Goal: Task Accomplishment & Management: Use online tool/utility

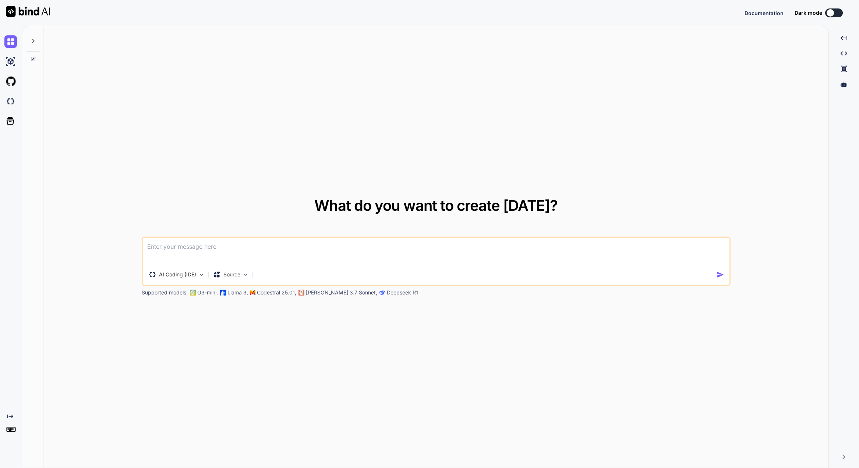
type textarea "x"
click at [11, 433] on img at bounding box center [10, 432] width 13 height 13
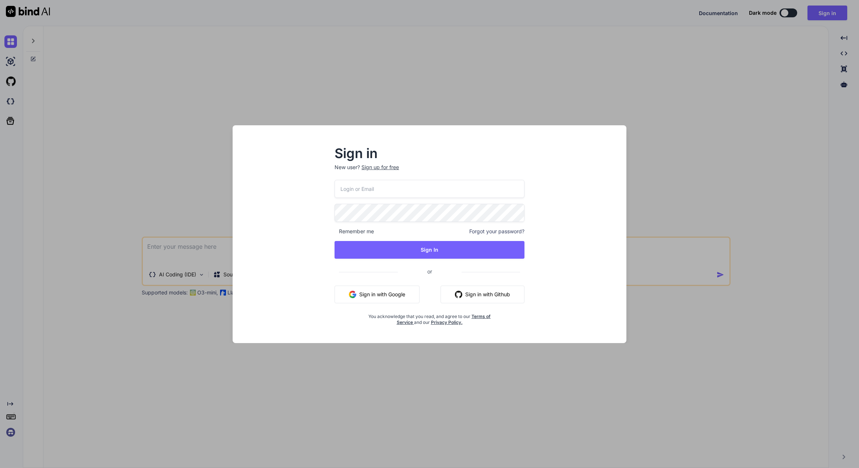
click at [356, 197] on input "email" at bounding box center [430, 189] width 190 height 18
paste input "[EMAIL_ADDRESS][DOMAIN_NAME]"
type input "[EMAIL_ADDRESS][DOMAIN_NAME]"
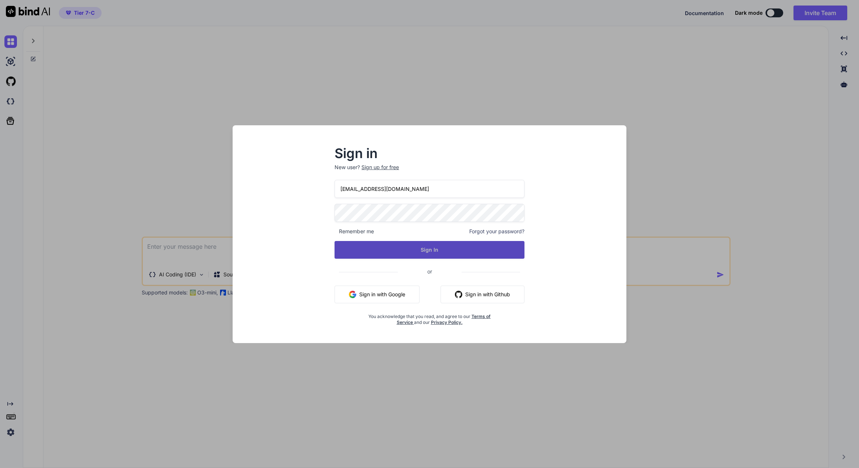
click at [406, 249] on button "Sign In" at bounding box center [430, 250] width 190 height 18
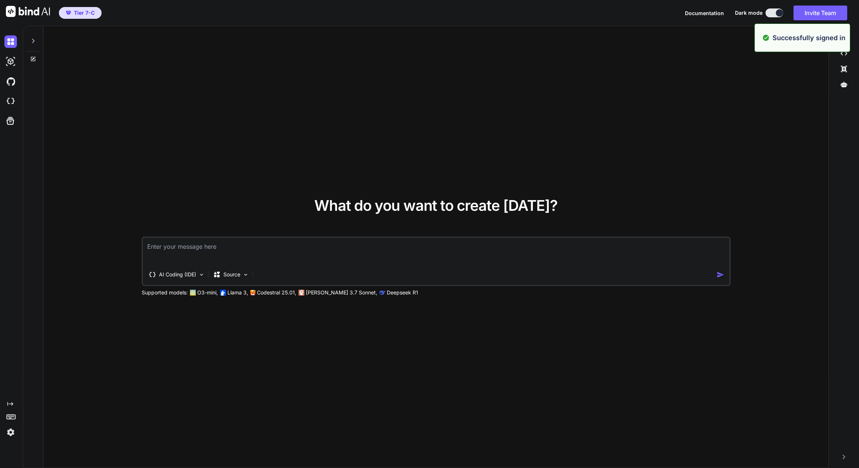
type textarea "x"
click at [223, 189] on div "What do you want to create [DATE]? AI Coding (IDE) Source Supported models: O3-…" at bounding box center [435, 247] width 785 height 442
click at [11, 404] on icon at bounding box center [10, 404] width 6 height 4
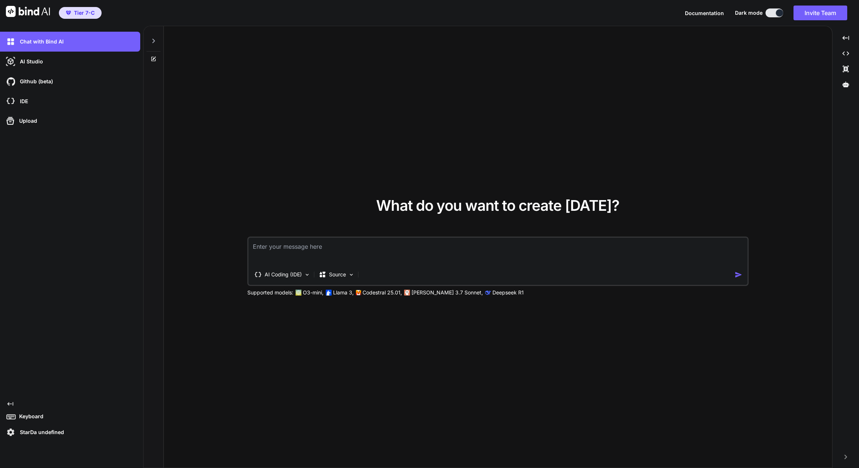
click at [271, 143] on div "What do you want to create [DATE]? AI Coding (IDE) Source Supported models: O3-…" at bounding box center [498, 247] width 669 height 442
click at [254, 415] on div "What do you want to create [DATE]? AI Coding (IDE) Source Supported models: O3-…" at bounding box center [498, 247] width 669 height 442
click at [11, 432] on img at bounding box center [10, 432] width 13 height 13
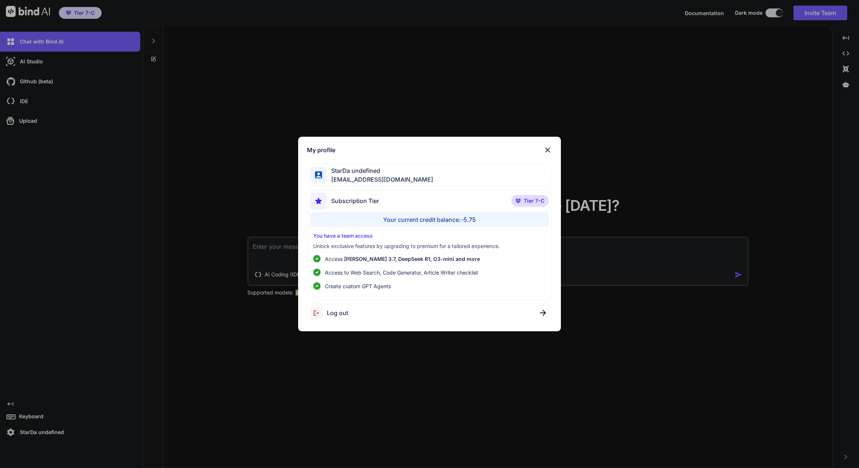
click at [268, 182] on div "My profile StarDa undefined [EMAIL_ADDRESS][DOMAIN_NAME] Subscription Tier Tier…" at bounding box center [429, 234] width 859 height 468
